Goal: Check status: Check status

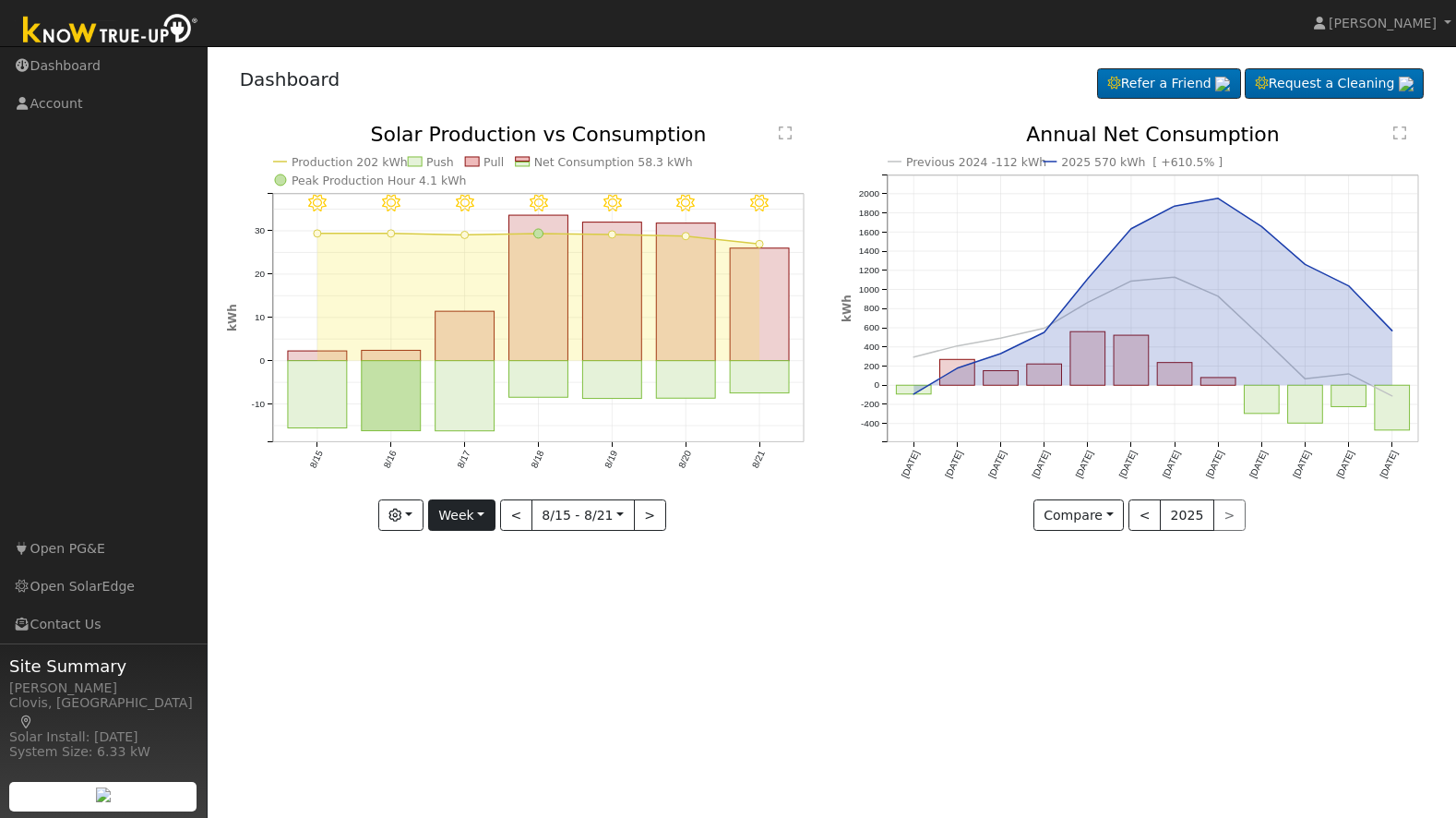
click at [466, 520] on button "Week" at bounding box center [462, 515] width 67 height 32
click at [472, 609] on link "Month" at bounding box center [493, 605] width 128 height 26
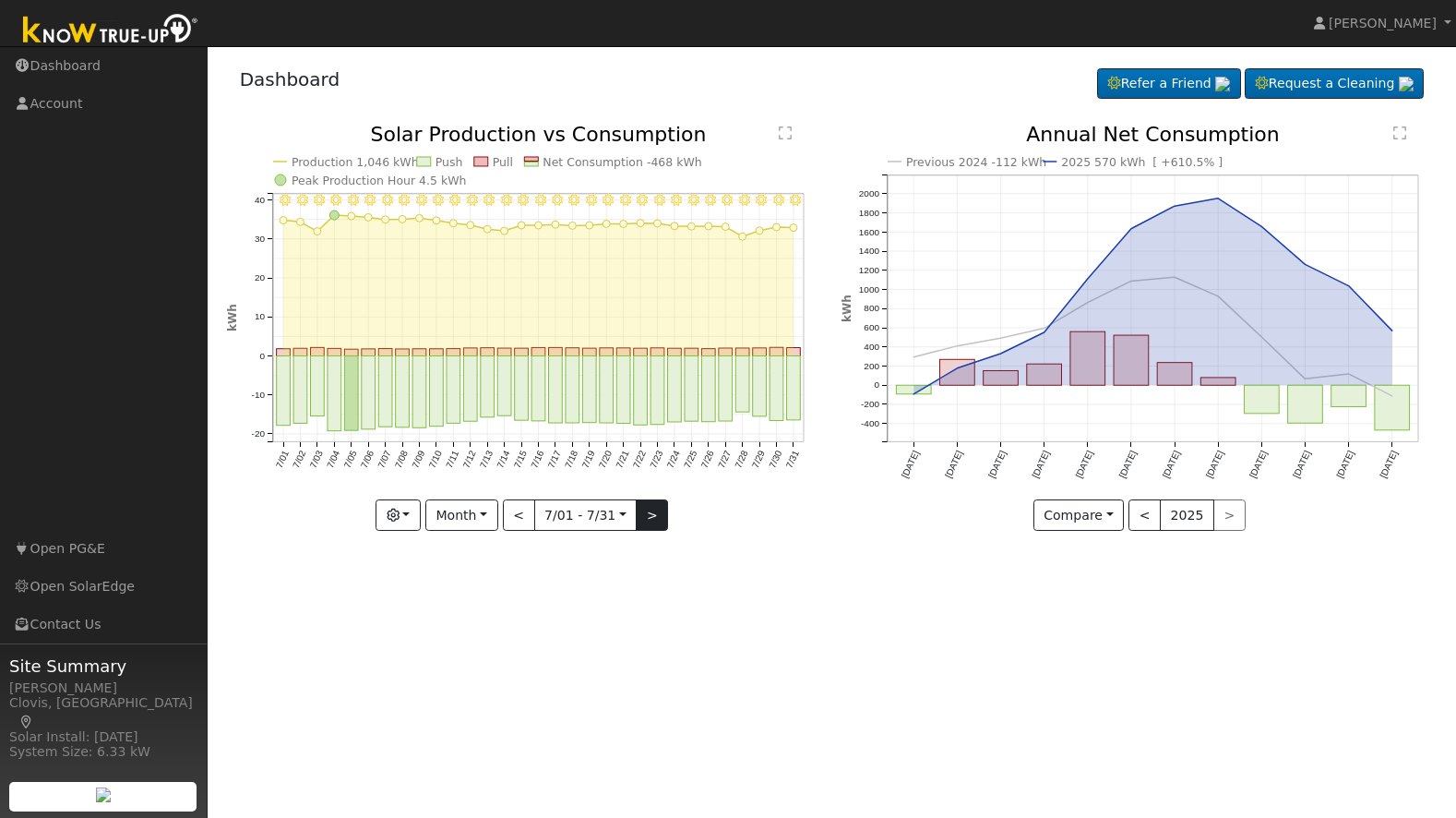
click at [654, 511] on button ">" at bounding box center [651, 515] width 32 height 32
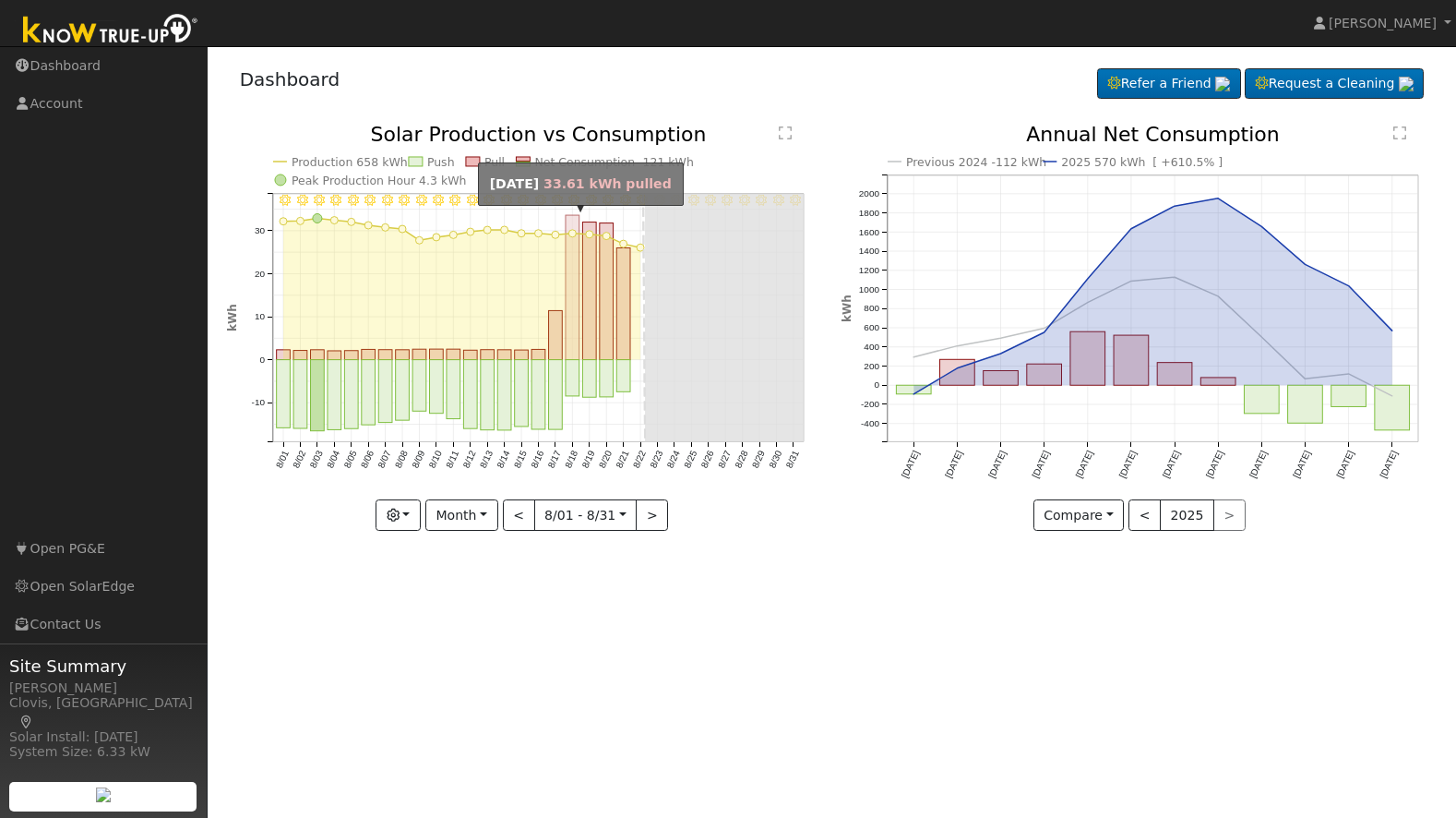
click at [573, 300] on rect "onclick=""" at bounding box center [573, 287] width 13 height 145
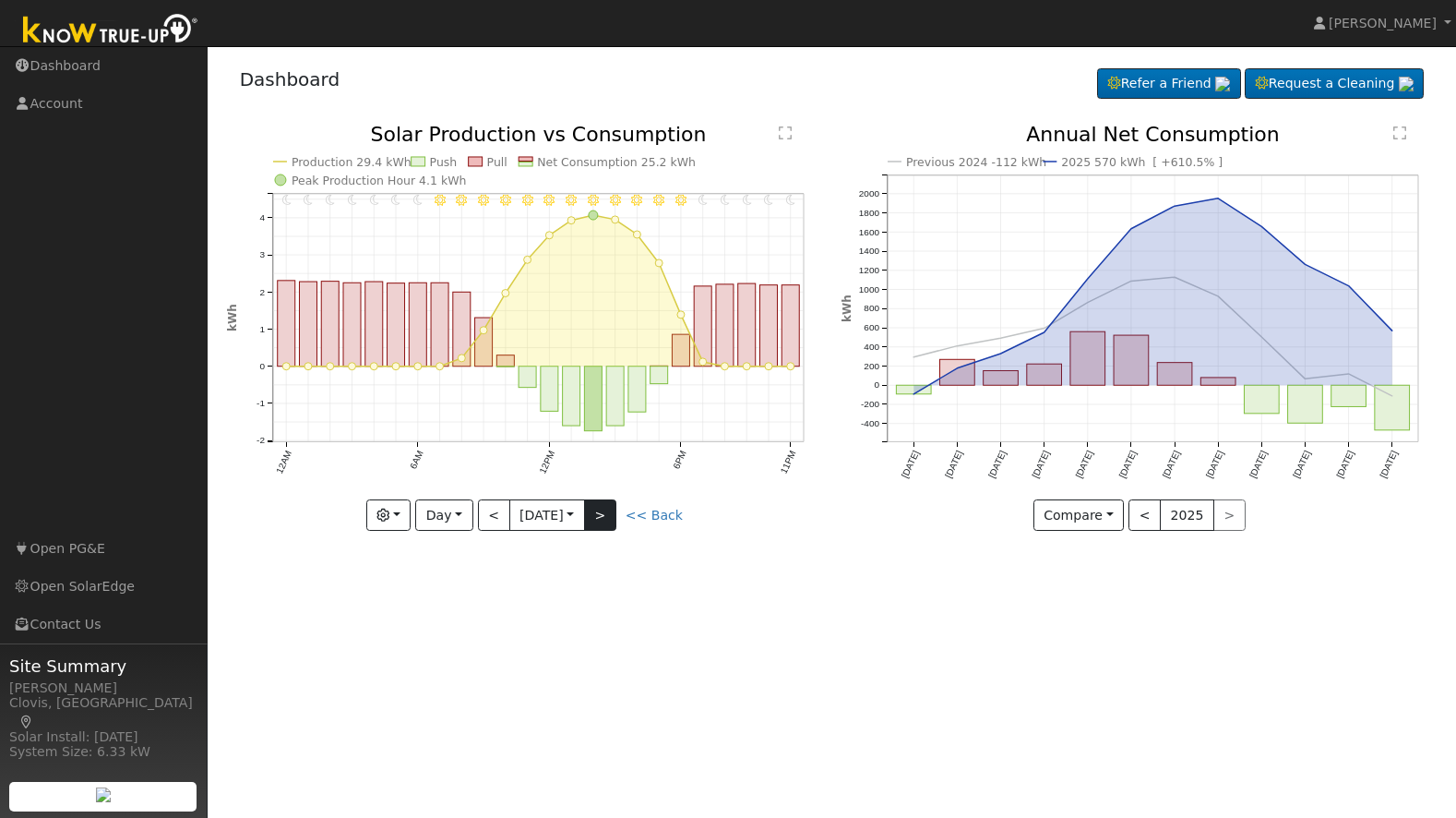
click at [607, 510] on button ">" at bounding box center [600, 515] width 32 height 32
click at [610, 514] on button ">" at bounding box center [600, 515] width 32 height 32
click at [611, 514] on button ">" at bounding box center [600, 515] width 32 height 32
click at [610, 514] on button ">" at bounding box center [600, 515] width 32 height 32
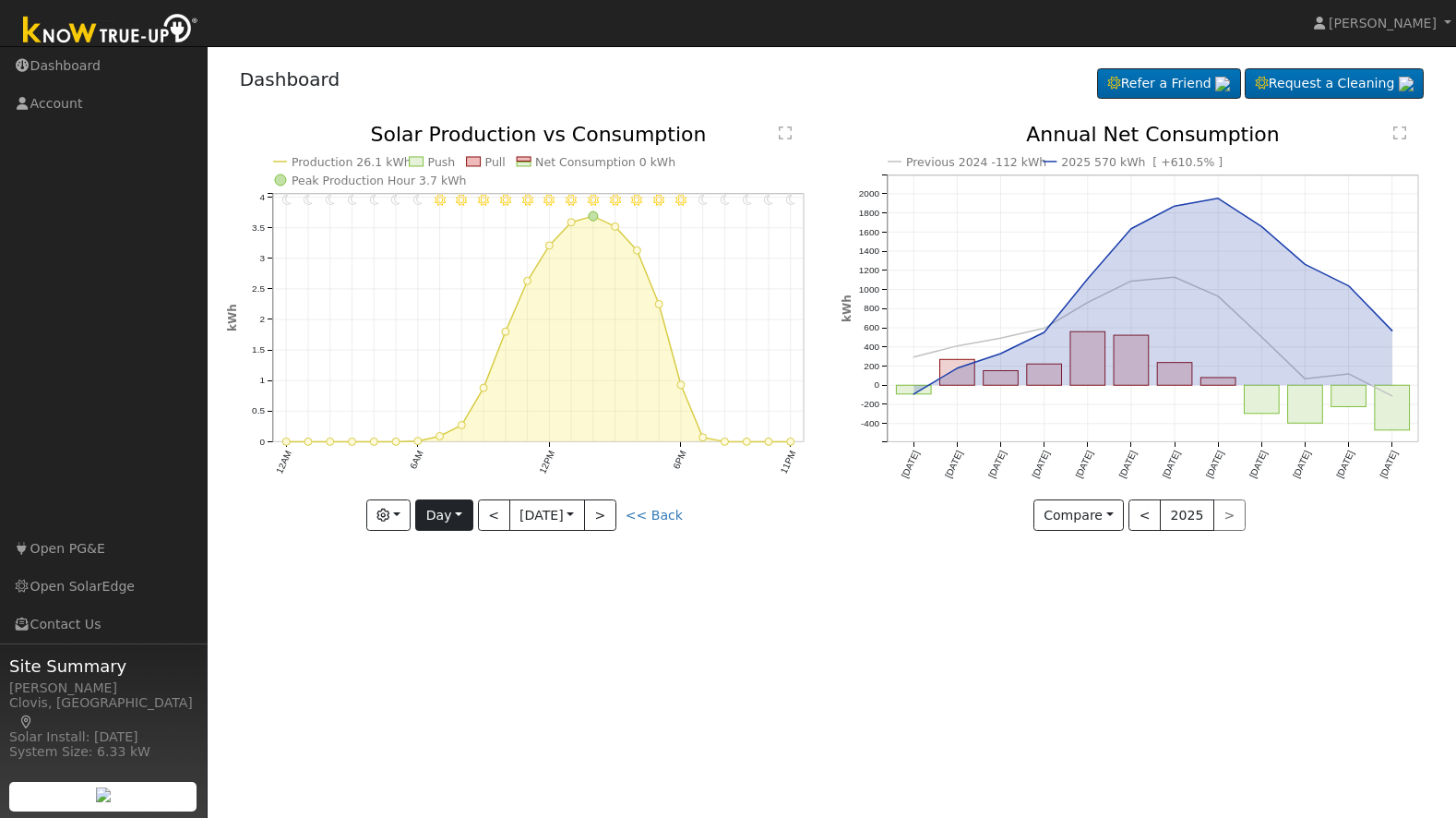
click at [457, 514] on button "Day" at bounding box center [444, 515] width 57 height 32
click at [456, 598] on link "Month" at bounding box center [480, 605] width 128 height 26
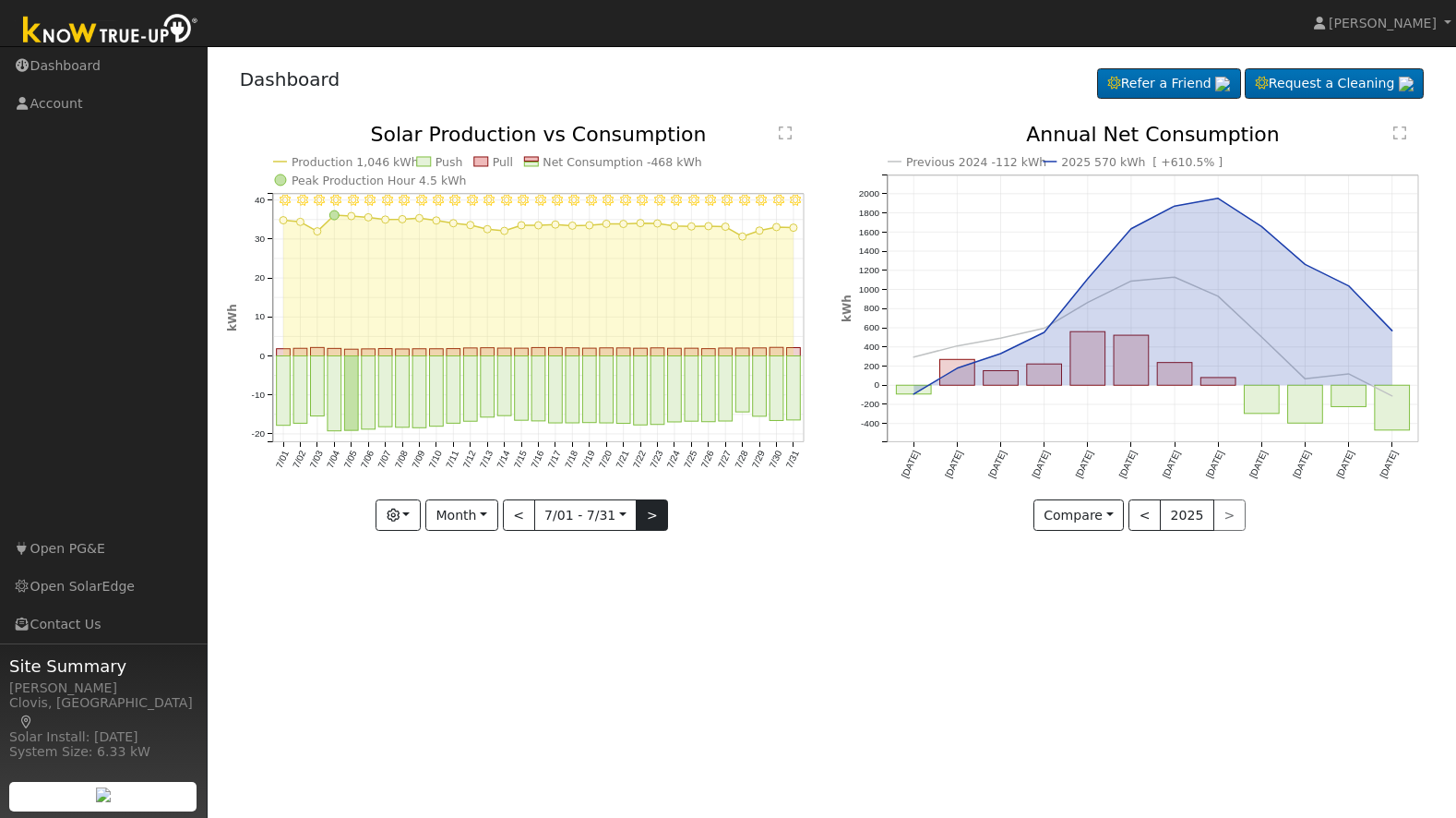
click at [643, 511] on button ">" at bounding box center [651, 515] width 32 height 32
type input "[DATE]"
